Goal: Book appointment/travel/reservation

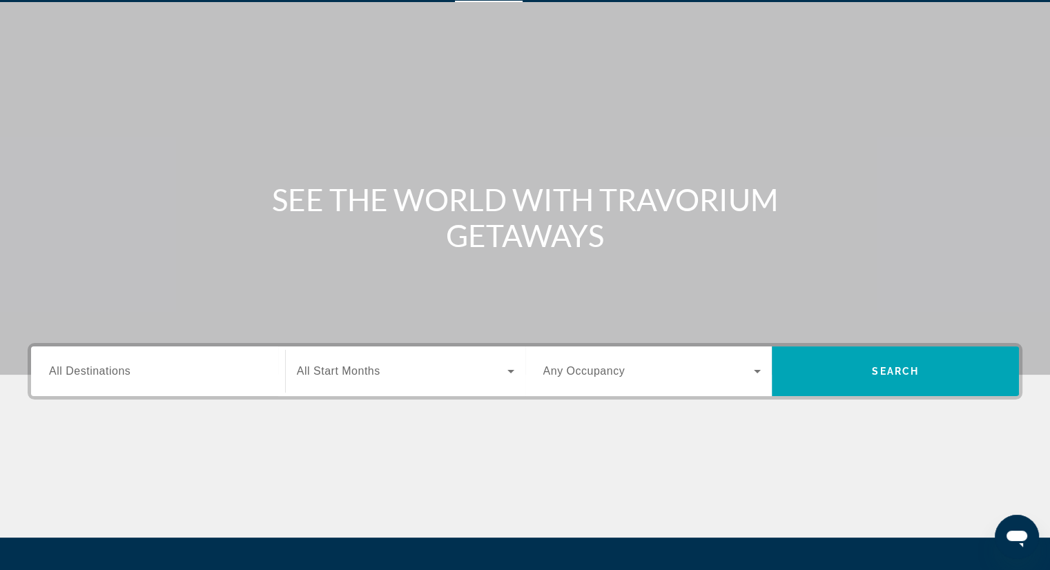
scroll to position [38, 0]
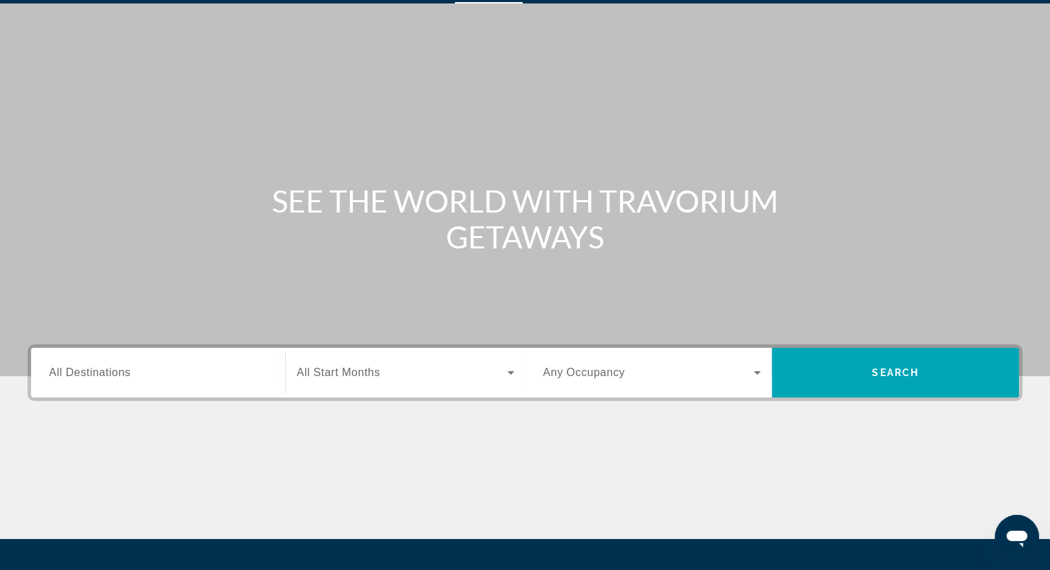
click at [237, 372] on input "Destination All Destinations" at bounding box center [158, 373] width 218 height 17
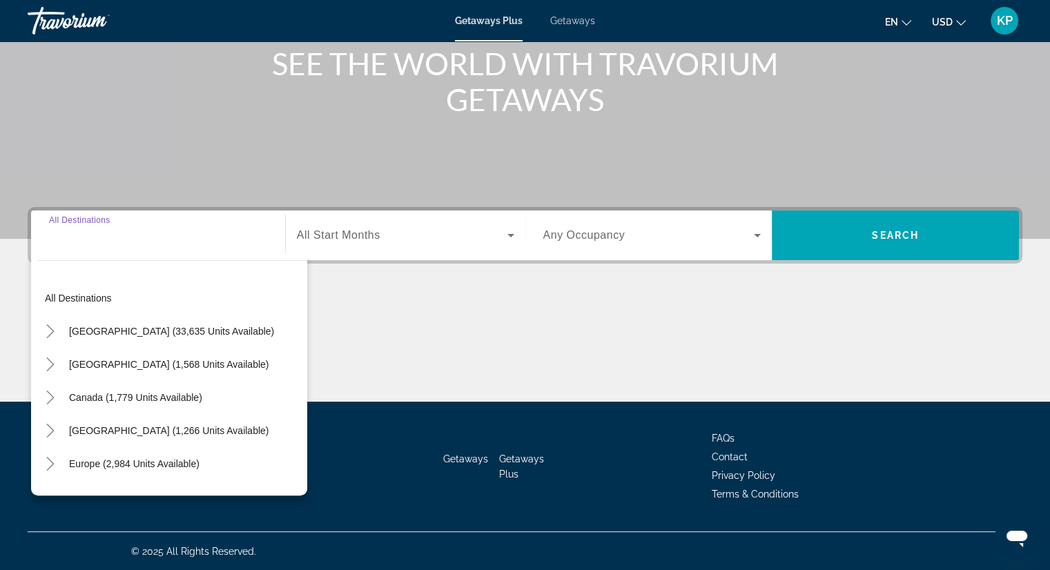
scroll to position [176, 0]
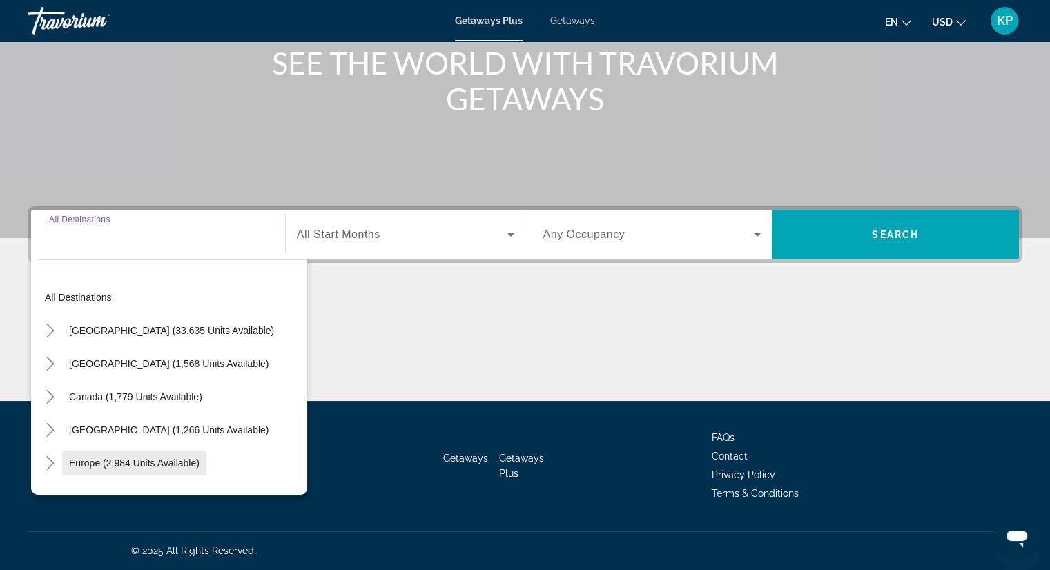
click at [157, 458] on span "Europe (2,984 units available)" at bounding box center [134, 463] width 130 height 11
type input "**********"
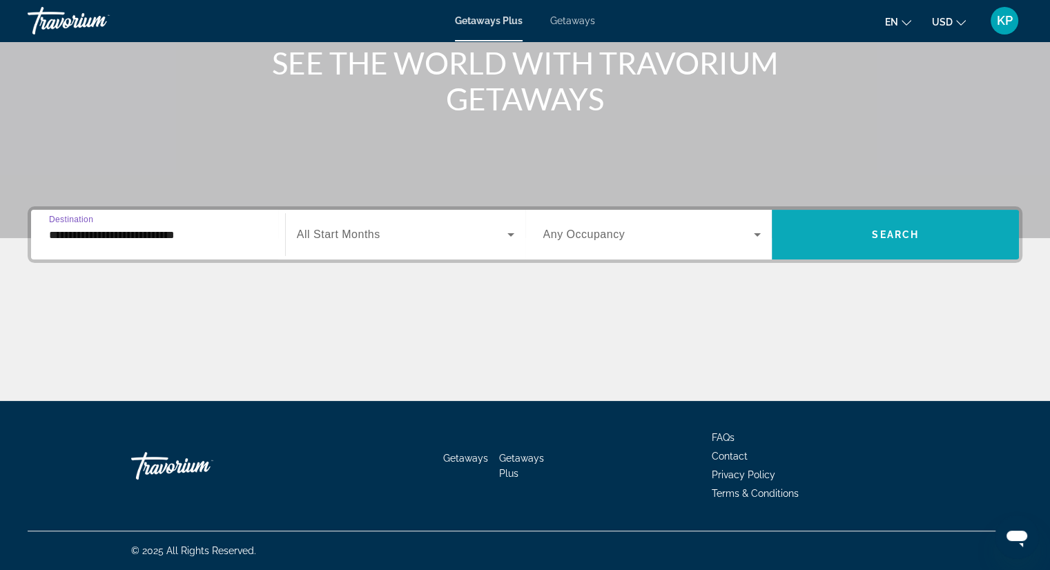
click at [826, 247] on span "Search widget" at bounding box center [895, 234] width 247 height 33
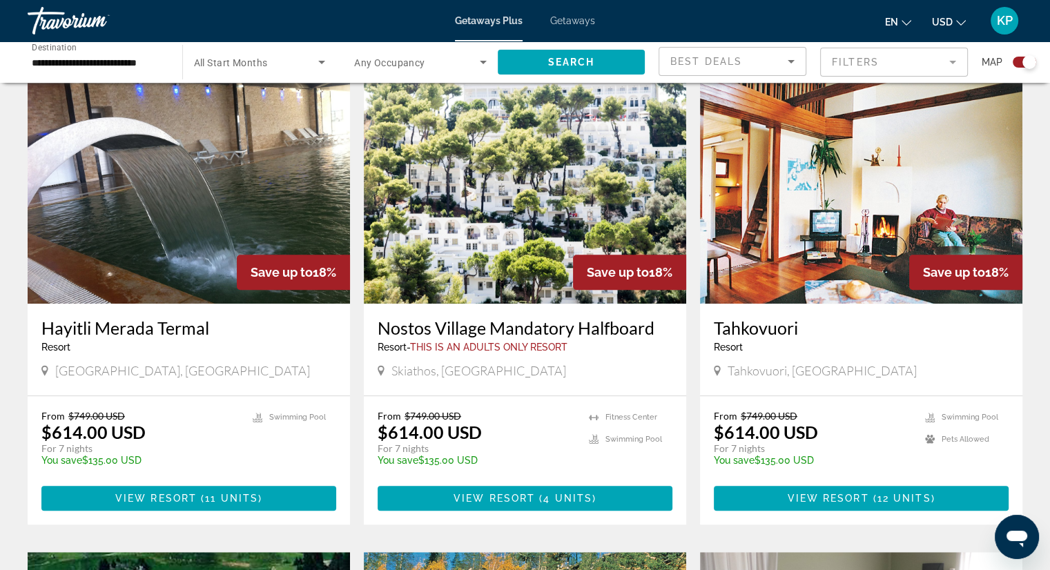
scroll to position [955, 0]
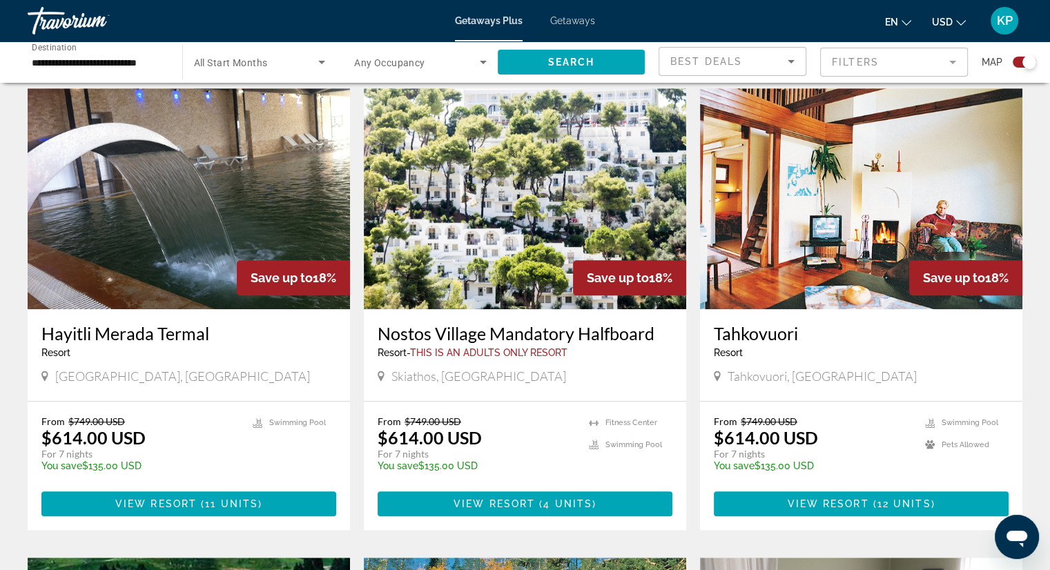
click at [577, 20] on span "Getaways" at bounding box center [572, 20] width 45 height 11
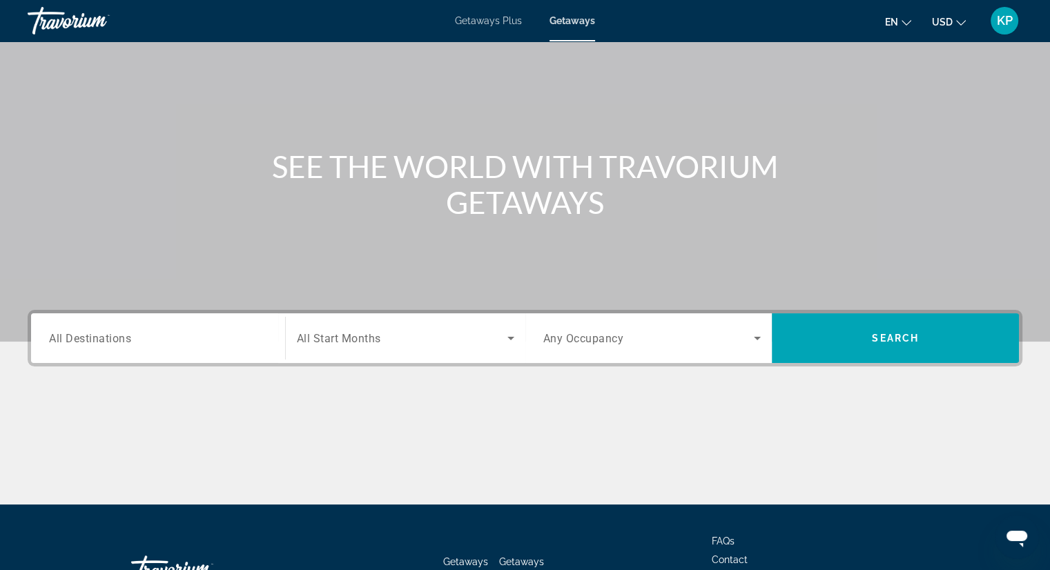
scroll to position [74, 0]
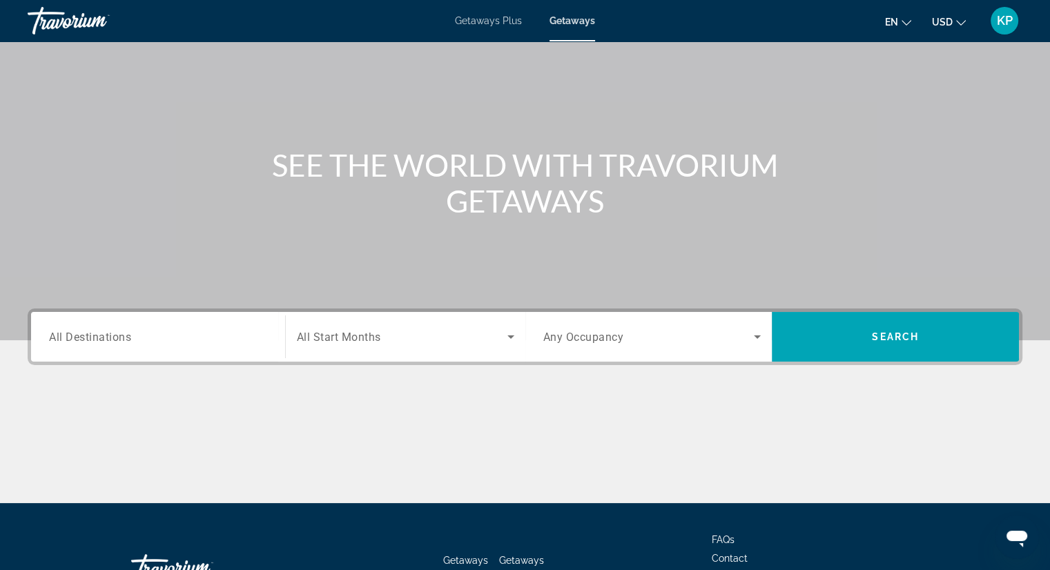
click at [243, 338] on input "Destination All Destinations" at bounding box center [158, 337] width 218 height 17
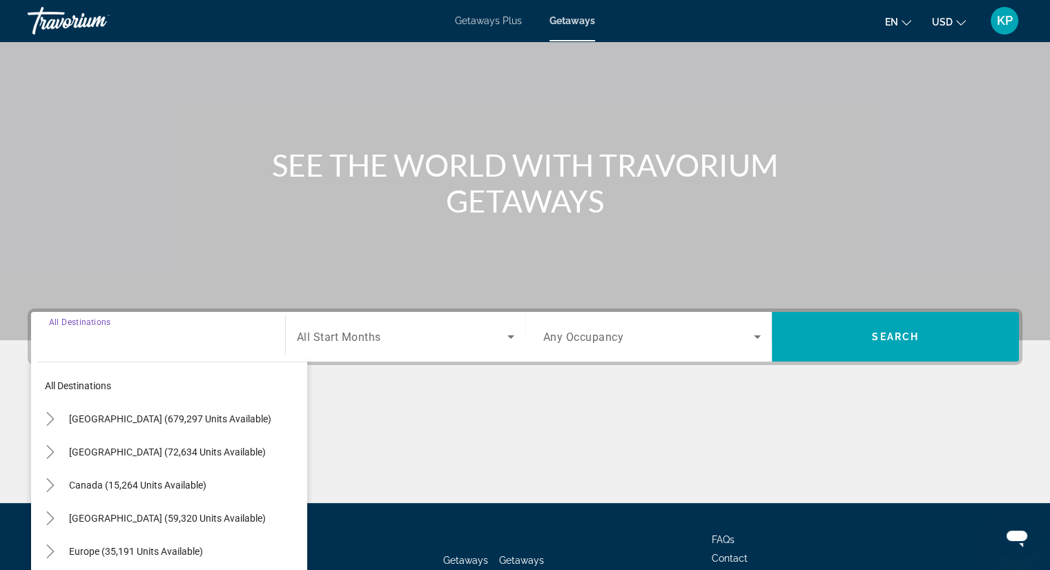
scroll to position [176, 0]
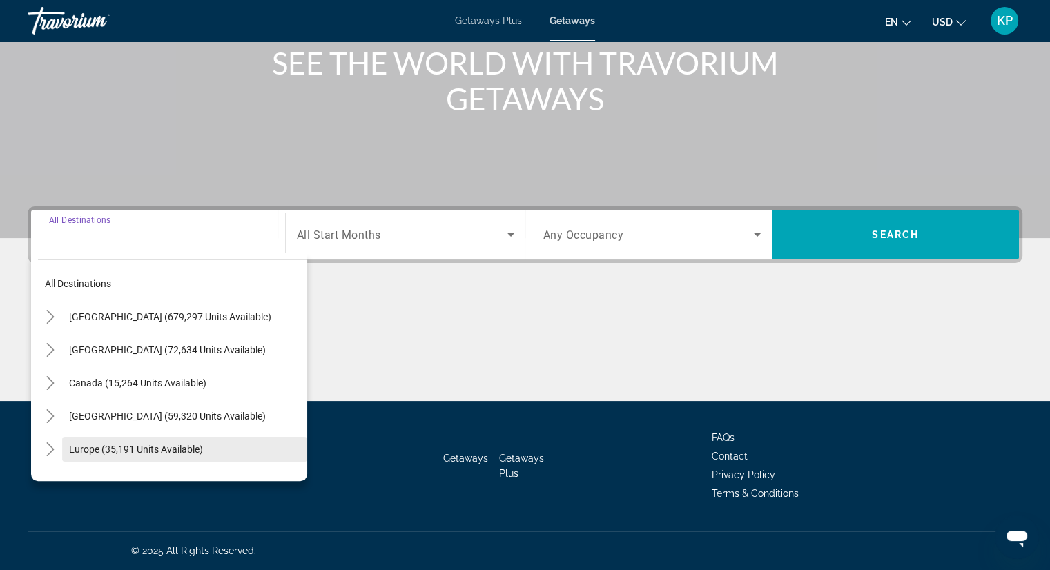
click at [188, 445] on span "Europe (35,191 units available)" at bounding box center [136, 449] width 134 height 11
type input "**********"
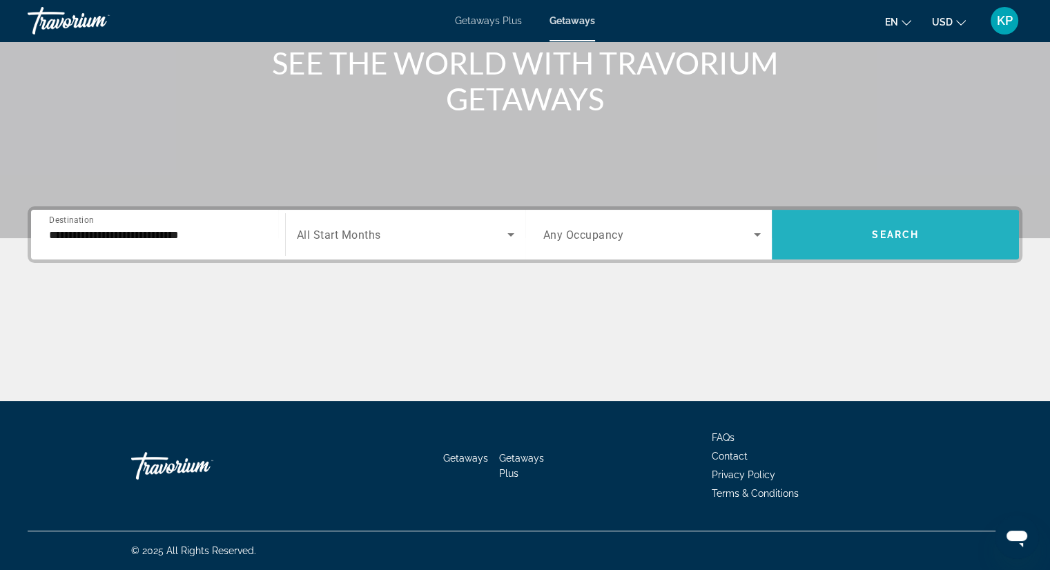
click at [856, 230] on span "Search widget" at bounding box center [895, 234] width 247 height 33
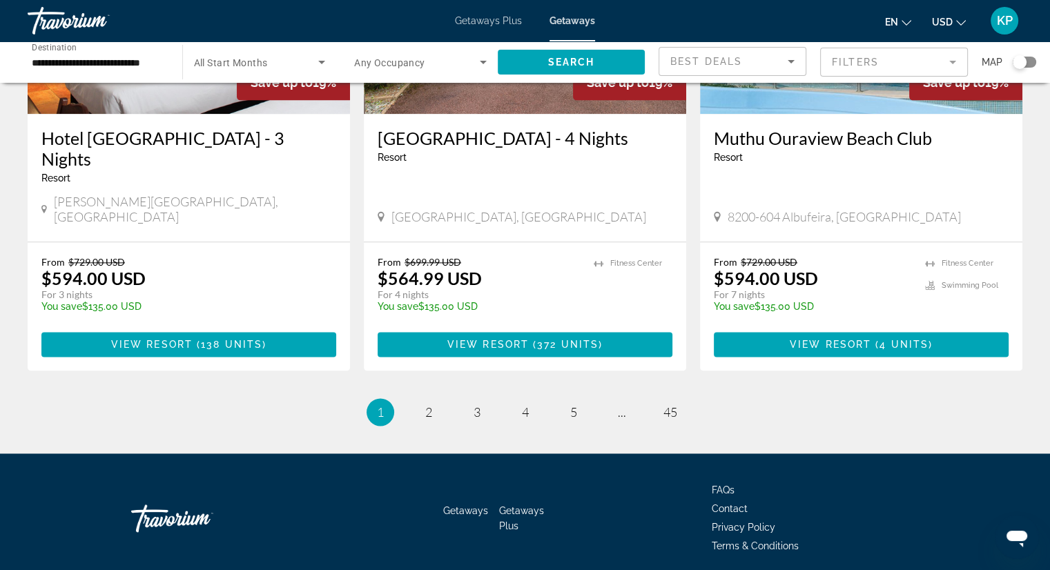
scroll to position [1704, 0]
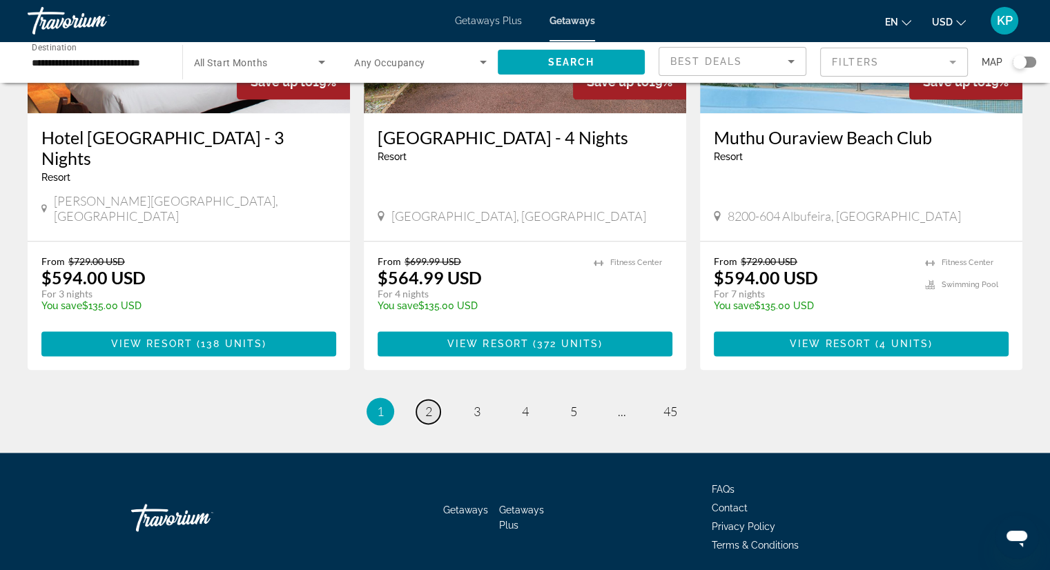
click at [428, 404] on span "2" at bounding box center [428, 411] width 7 height 15
